Goal: Find specific page/section: Find specific page/section

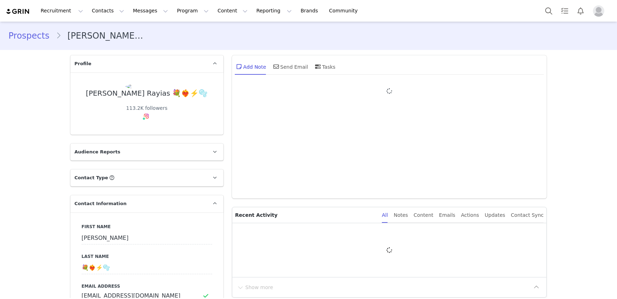
type input "+1 ([GEOGRAPHIC_DATA])"
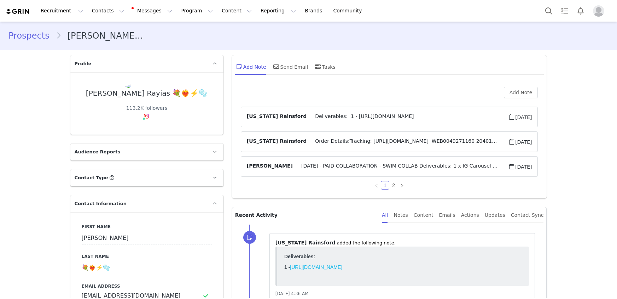
click at [373, 139] on span "Order Details:Tracking: [URL][DOMAIN_NAME] WEB0049271160 20401816-02 KAIAMI Kai…" at bounding box center [408, 141] width 202 height 8
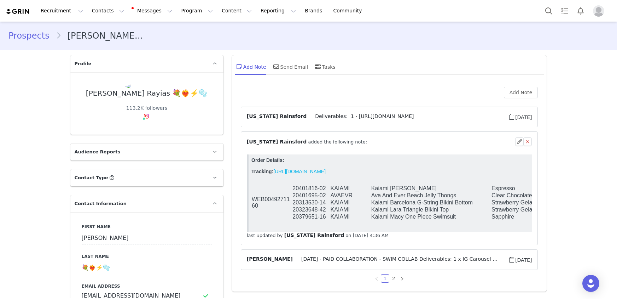
drag, startPoint x: 437, startPoint y: 187, endPoint x: 391, endPoint y: 191, distance: 45.4
click at [391, 191] on td "Kaiami [PERSON_NAME]" at bounding box center [431, 188] width 120 height 7
copy td "[PERSON_NAME]"
click at [424, 196] on td "Ava And Ever Beach Jelly Thongs" at bounding box center [431, 195] width 120 height 7
drag, startPoint x: 437, startPoint y: 192, endPoint x: 365, endPoint y: 187, distance: 71.6
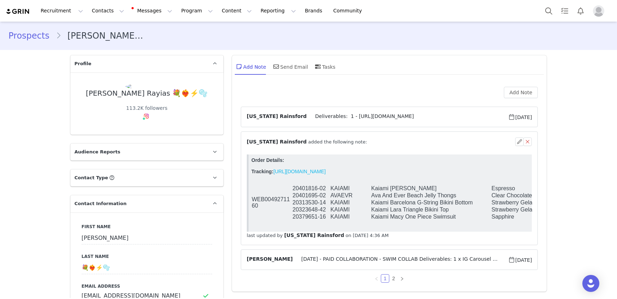
click at [365, 187] on tr "WEB0049271160 20401816-02 KAIAMI Kaiami [PERSON_NAME] Tie Sarong Espresso L" at bounding box center [418, 188] width 334 height 7
copy tr "Kaiami [PERSON_NAME]"
click at [140, 132] on link "@elleray_" at bounding box center [141, 131] width 24 height 6
